Goal: Task Accomplishment & Management: Complete application form

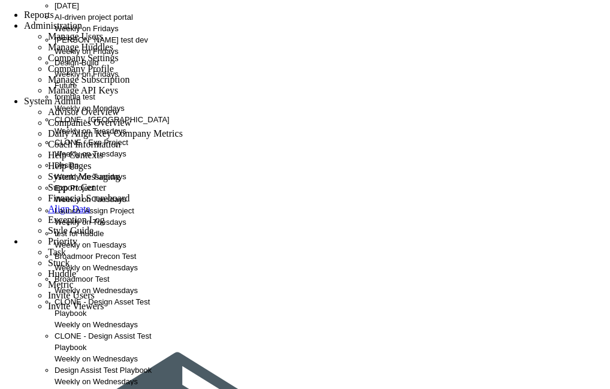
click at [87, 80] on div "Design-Build Weekly on Fridays" at bounding box center [119, 68] width 129 height 23
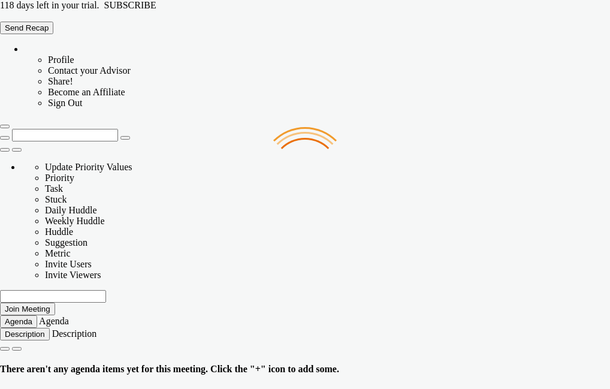
type input "[DATE]"
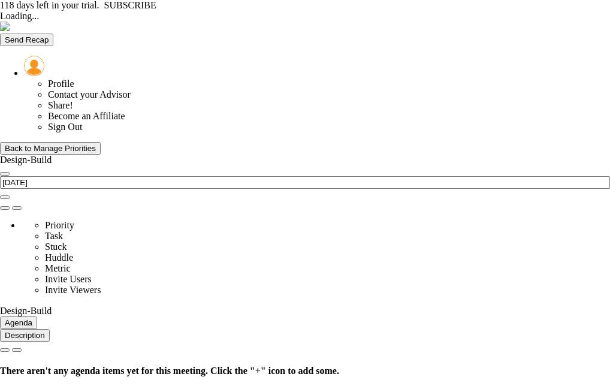
type input "[DATE]"
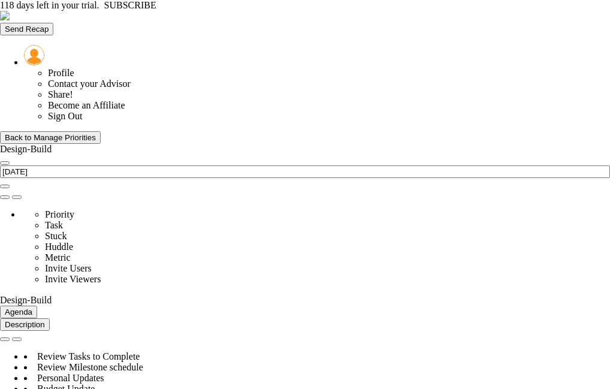
type input "% Scope Locked - Design-Build"
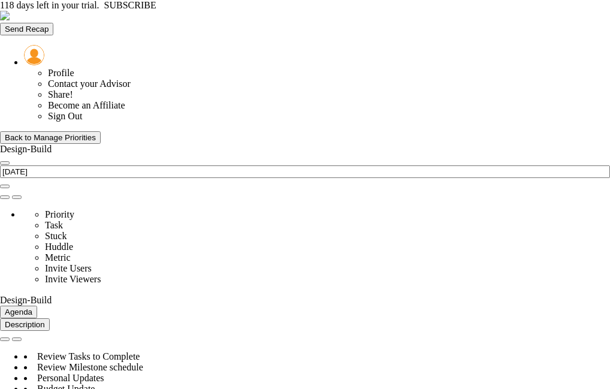
type input "% Budget Alignment - Design-Build"
click at [52, 294] on span "select" at bounding box center [52, 299] width 0 height 10
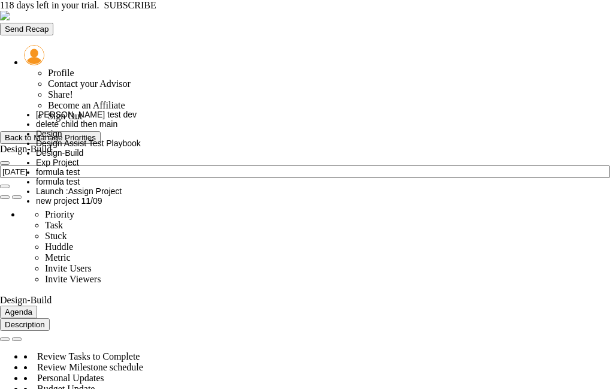
click at [73, 133] on div "Back to Manage Priorities" at bounding box center [50, 137] width 91 height 9
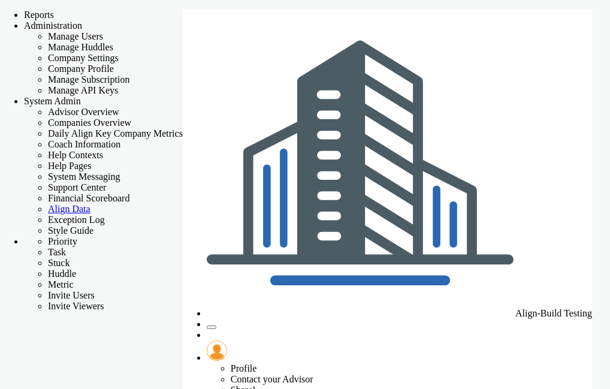
checkbox input "false"
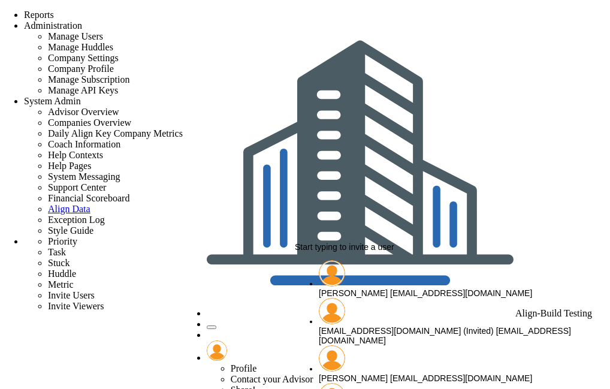
click at [376, 288] on span "[PERSON_NAME]" at bounding box center [353, 293] width 69 height 10
type input "[PERSON_NAME]"
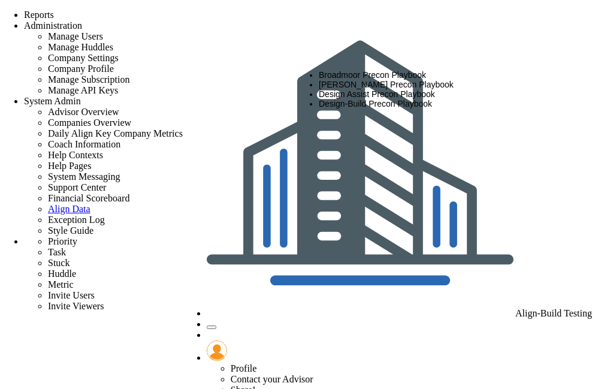
click at [380, 99] on li "Design Assist Precon Playbook" at bounding box center [452, 94] width 267 height 10
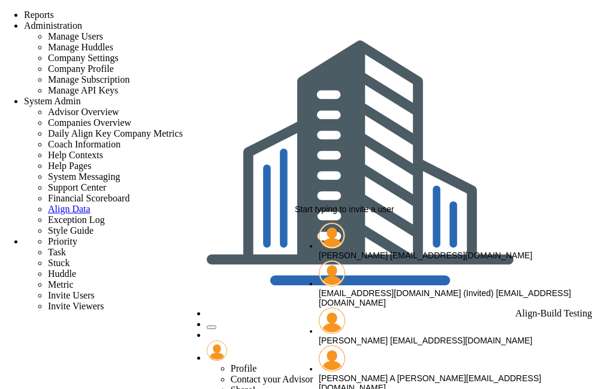
click at [381, 250] on span "[PERSON_NAME]" at bounding box center [353, 255] width 69 height 10
type input "[PERSON_NAME]"
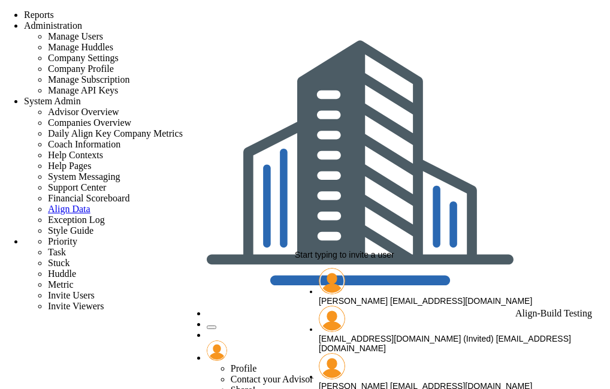
click at [352, 381] on div "[PERSON_NAME] [EMAIL_ADDRESS][DOMAIN_NAME]" at bounding box center [452, 386] width 267 height 10
type input "[PERSON_NAME]"
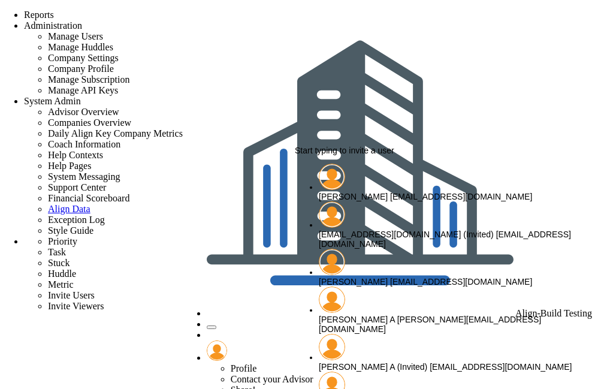
click at [382, 315] on div "chandrika A [EMAIL_ADDRESS][DOMAIN_NAME]" at bounding box center [452, 324] width 267 height 19
type input "[PERSON_NAME] A"
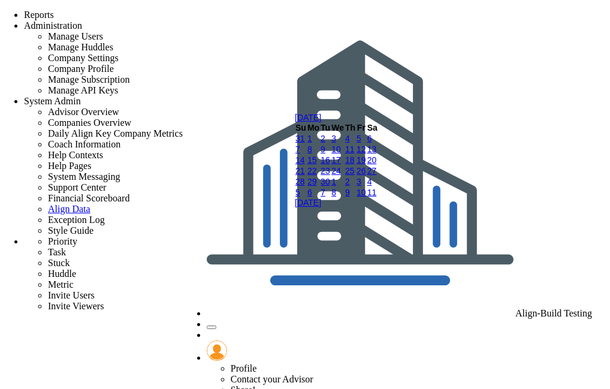
click at [366, 154] on link "12" at bounding box center [361, 149] width 10 height 10
type input "[DATE]"
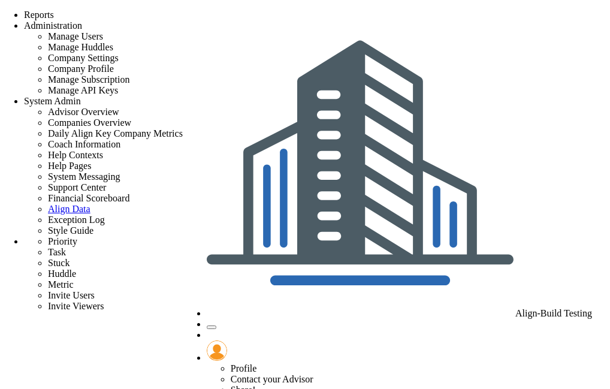
type input "new latest"
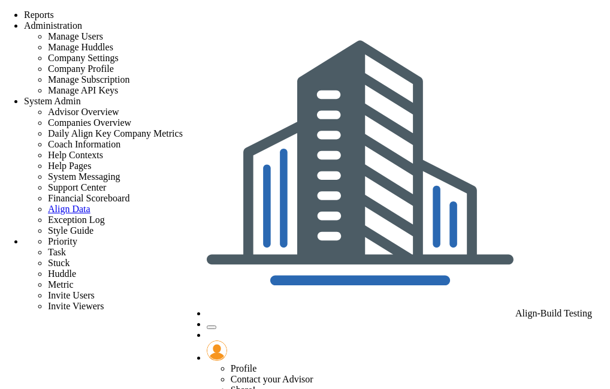
scroll to position [120, 0]
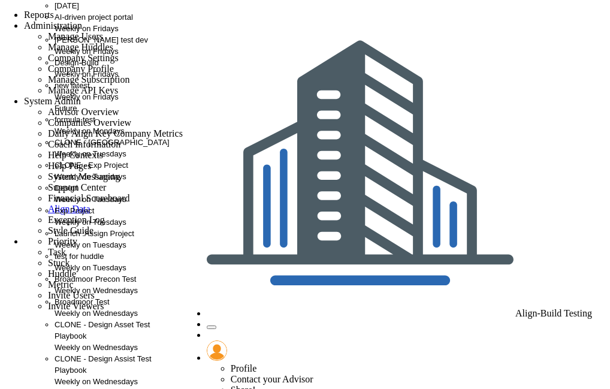
click at [77, 102] on div "new latest Weekly on Fridays" at bounding box center [119, 91] width 128 height 23
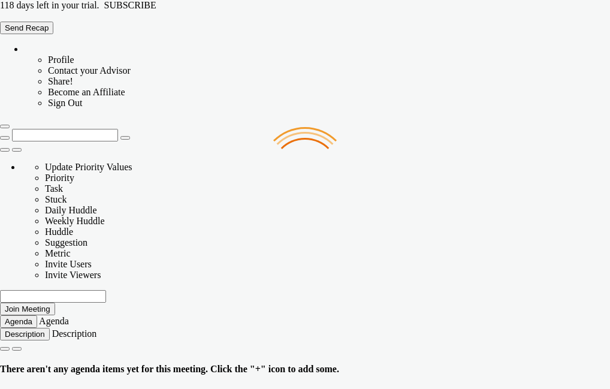
type input "[DATE]"
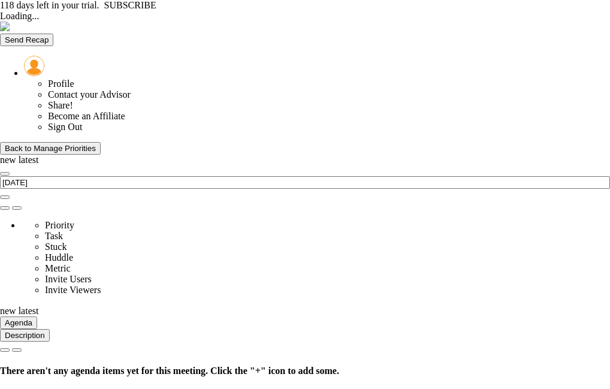
type input "[DATE]"
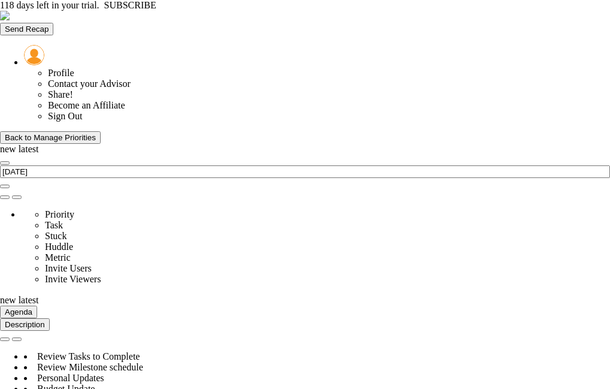
scroll to position [599062, 599011]
type input "Budget Alignment - new latest"
type input "[PERSON_NAME]"
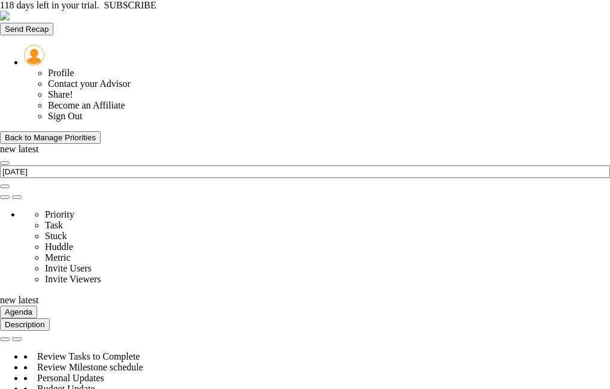
radio input "true"
type input "98"
type input "100"
type input "103"
type input "110"
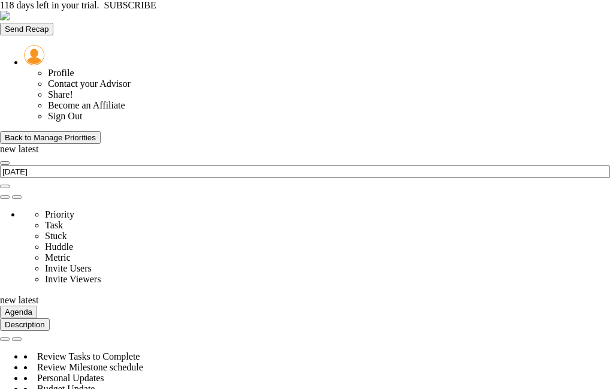
type input "0"
type input "Budget Alignment - new latest"
